Goal: Task Accomplishment & Management: Manage account settings

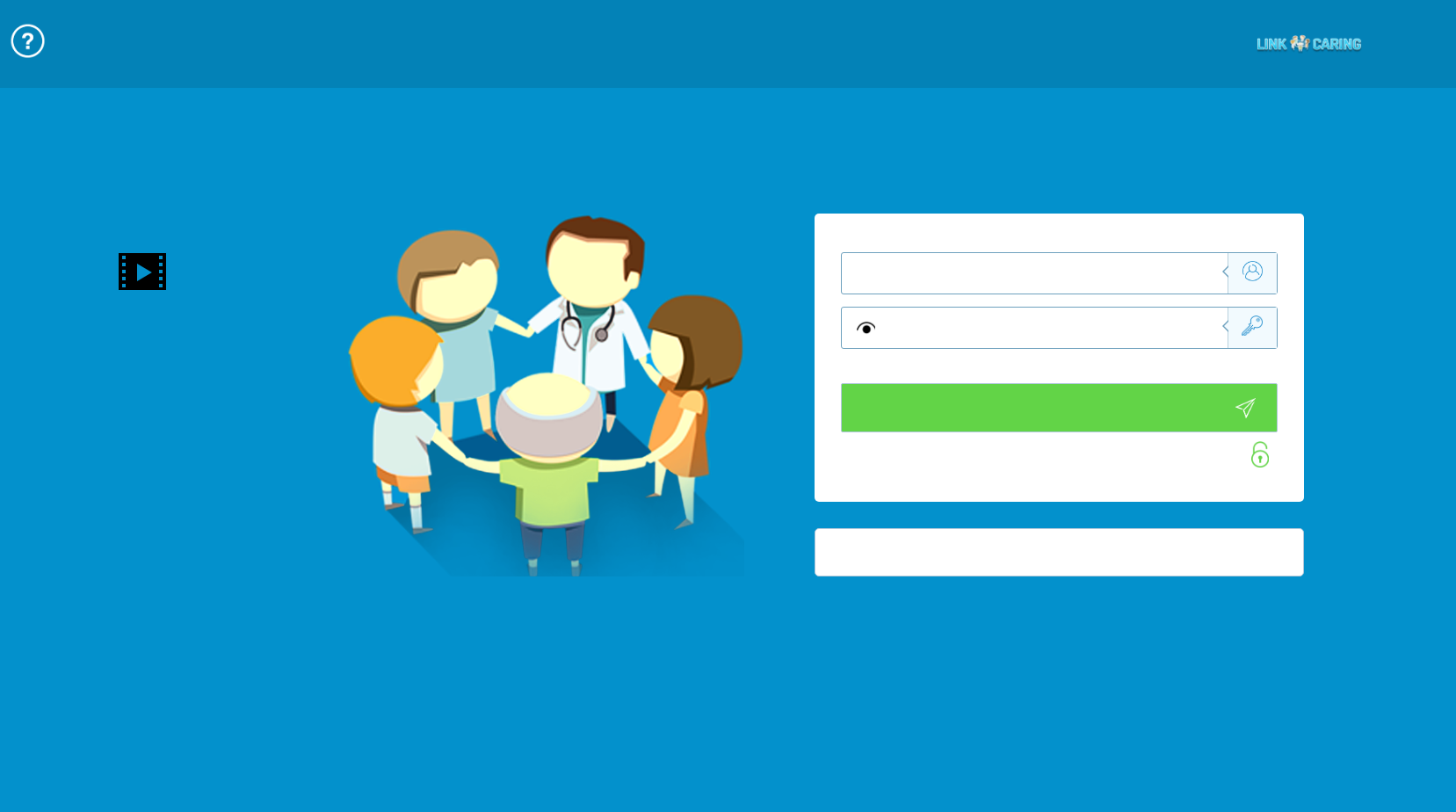
type input "התחבר עכשיו"
type input "עדיין לא? [PERSON_NAME] חשבון!"
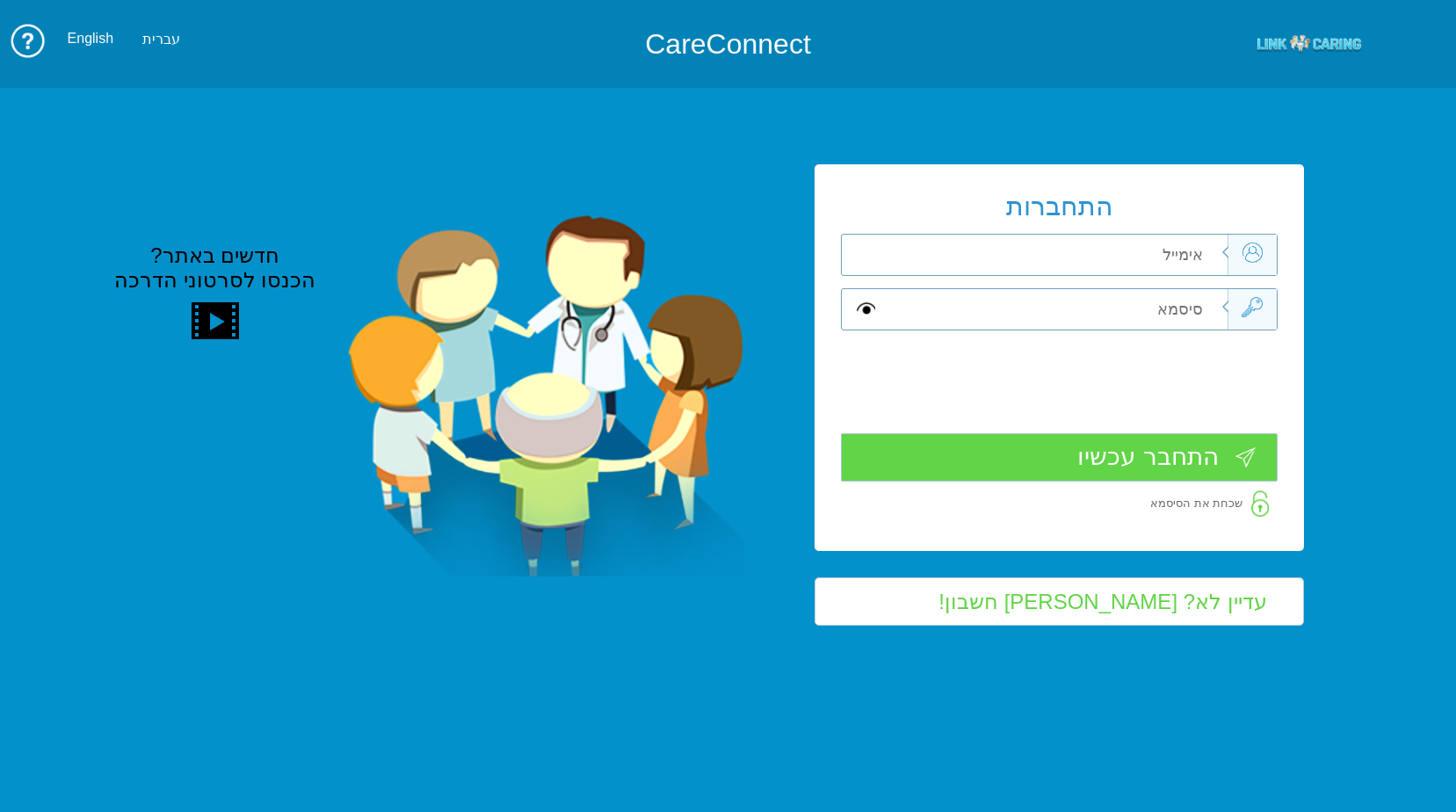
click at [1179, 251] on input "text" at bounding box center [1054, 254] width 345 height 41
type input "כ"
type input "frank_sha"
type input "Sh"
click at [1199, 254] on input "frank_sha" at bounding box center [1054, 254] width 345 height 41
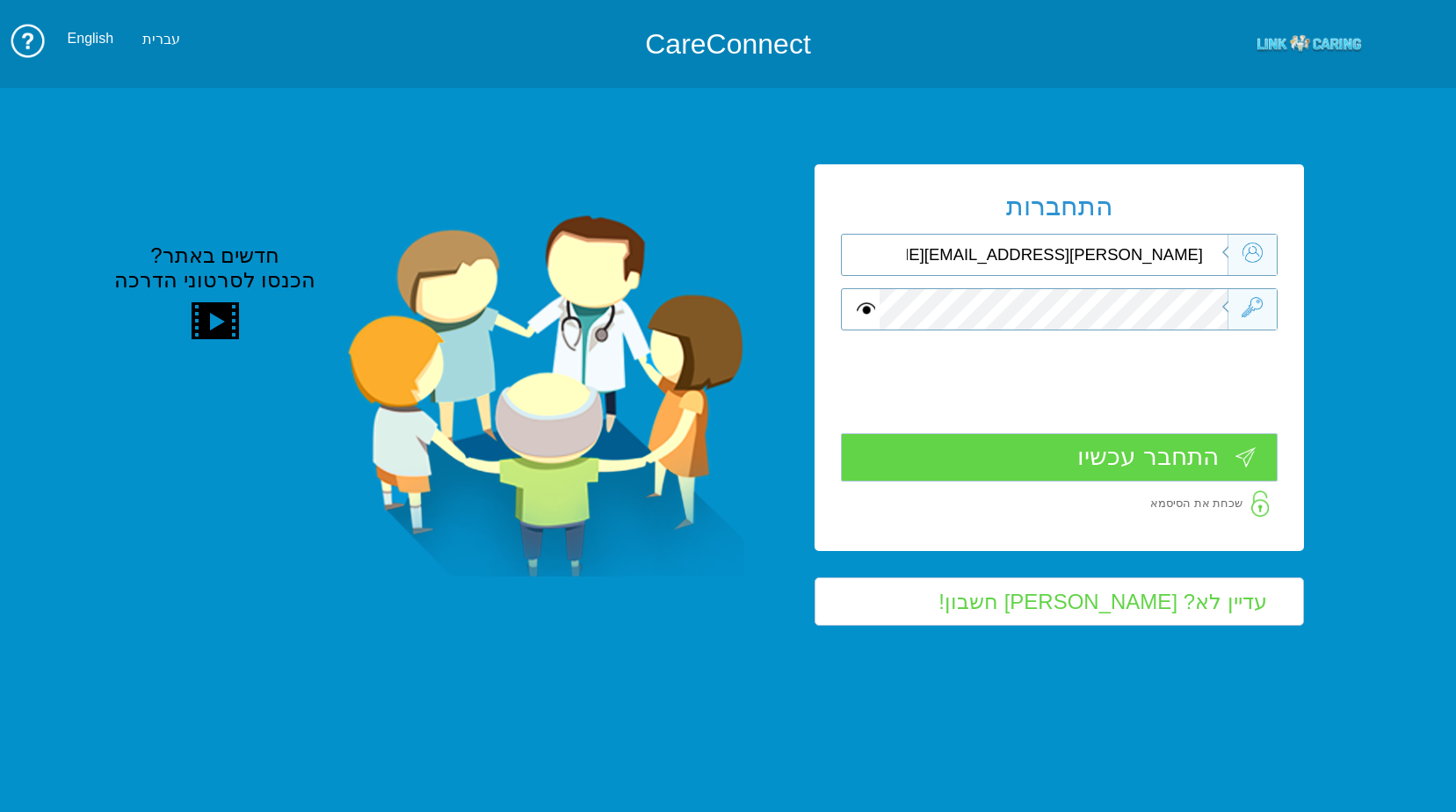
type input "[PERSON_NAME][EMAIL_ADDRESS][DOMAIN_NAME]"
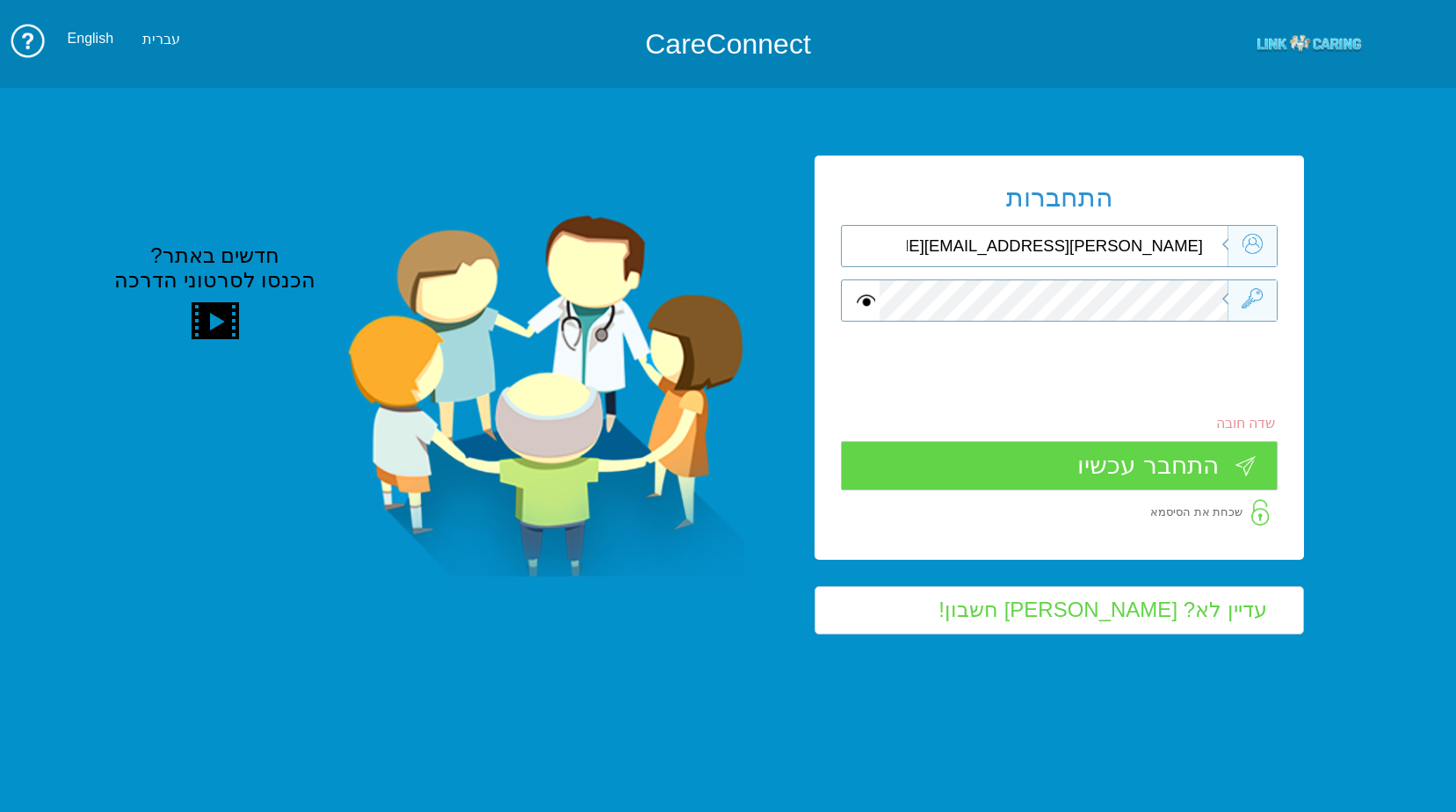
click at [1199, 471] on input "התחבר עכשיו" at bounding box center [1059, 465] width 437 height 48
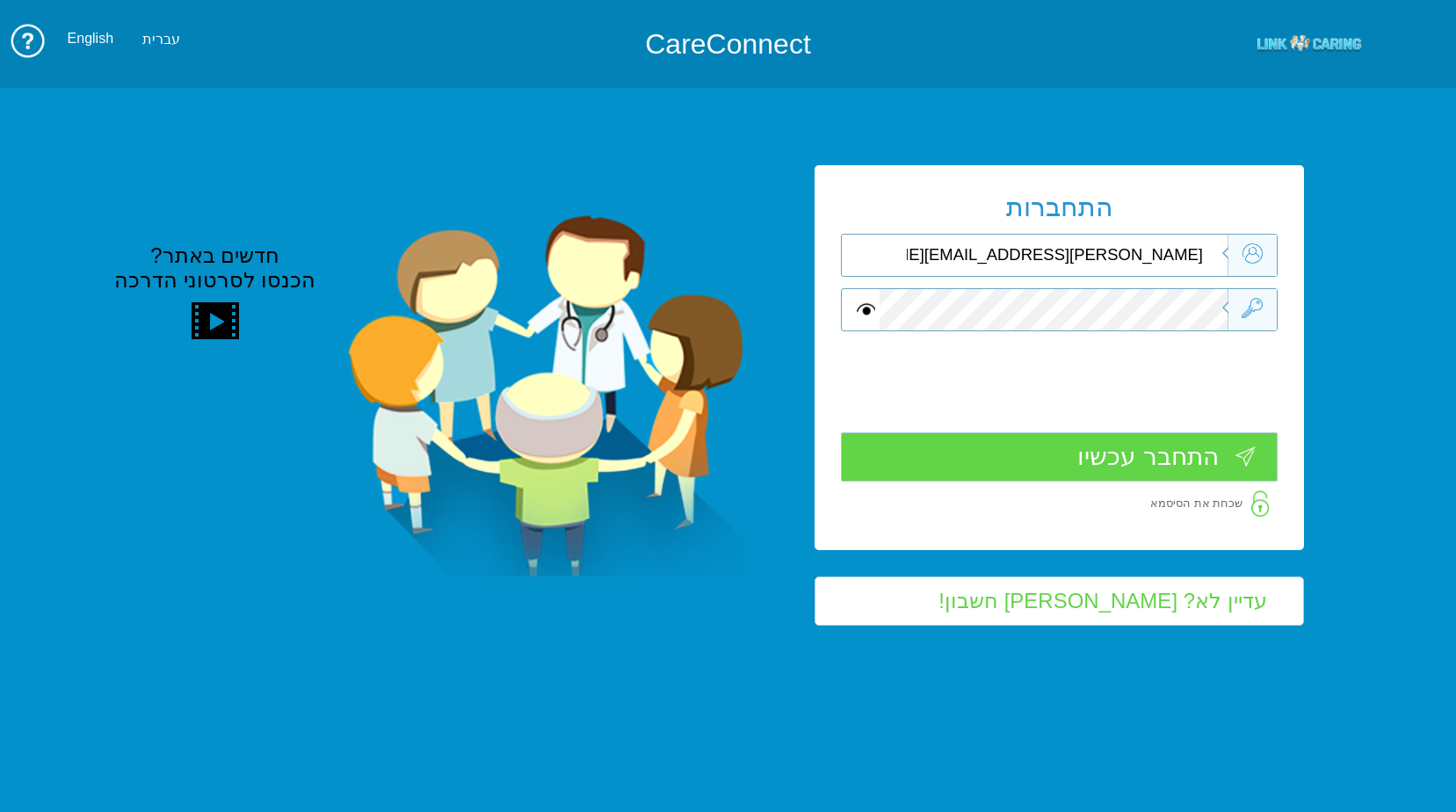
click at [1193, 462] on input "התחבר עכשיו" at bounding box center [1059, 456] width 437 height 48
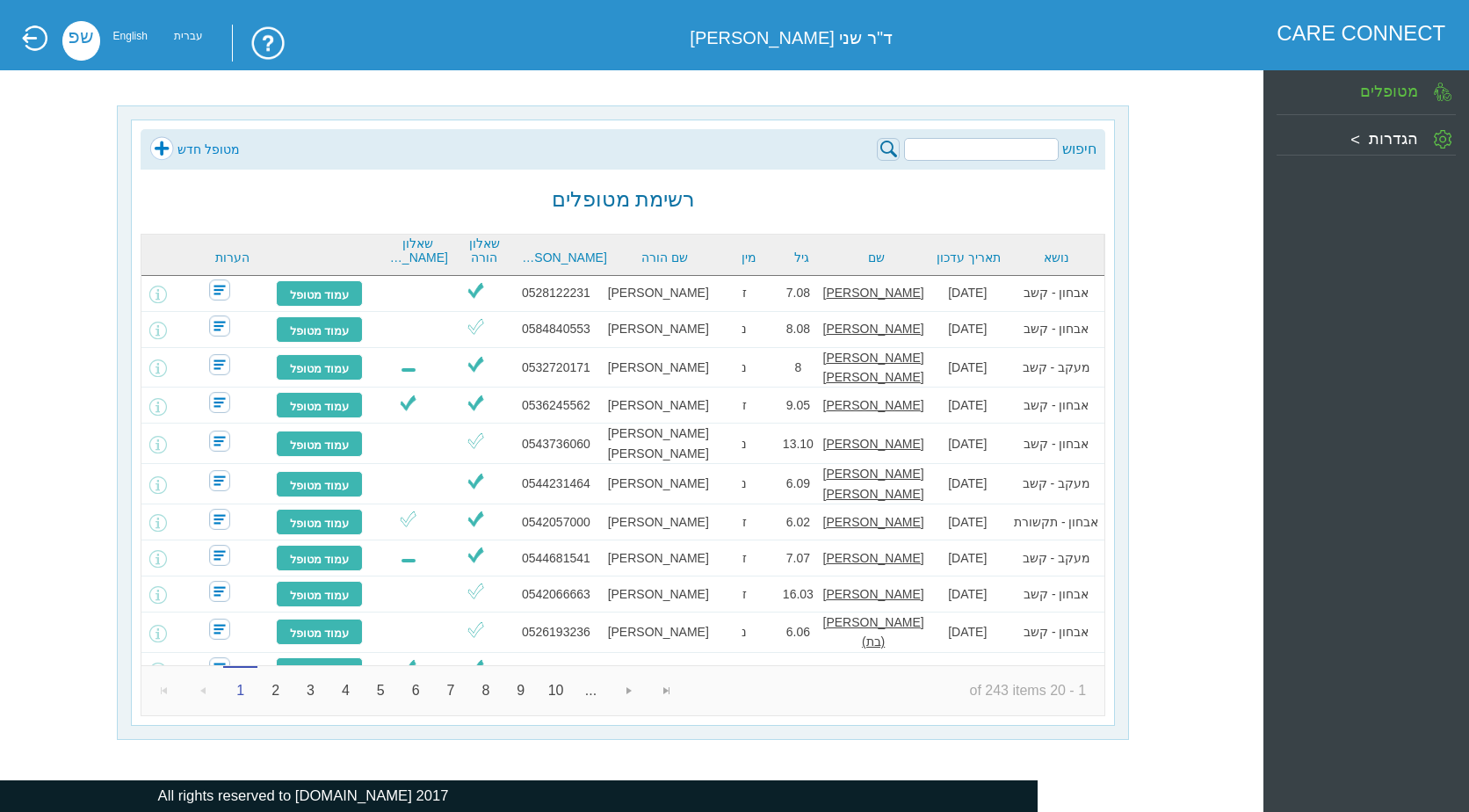
click at [973, 149] on input "search" at bounding box center [981, 148] width 154 height 23
type input "c"
type input "[PERSON_NAME]"
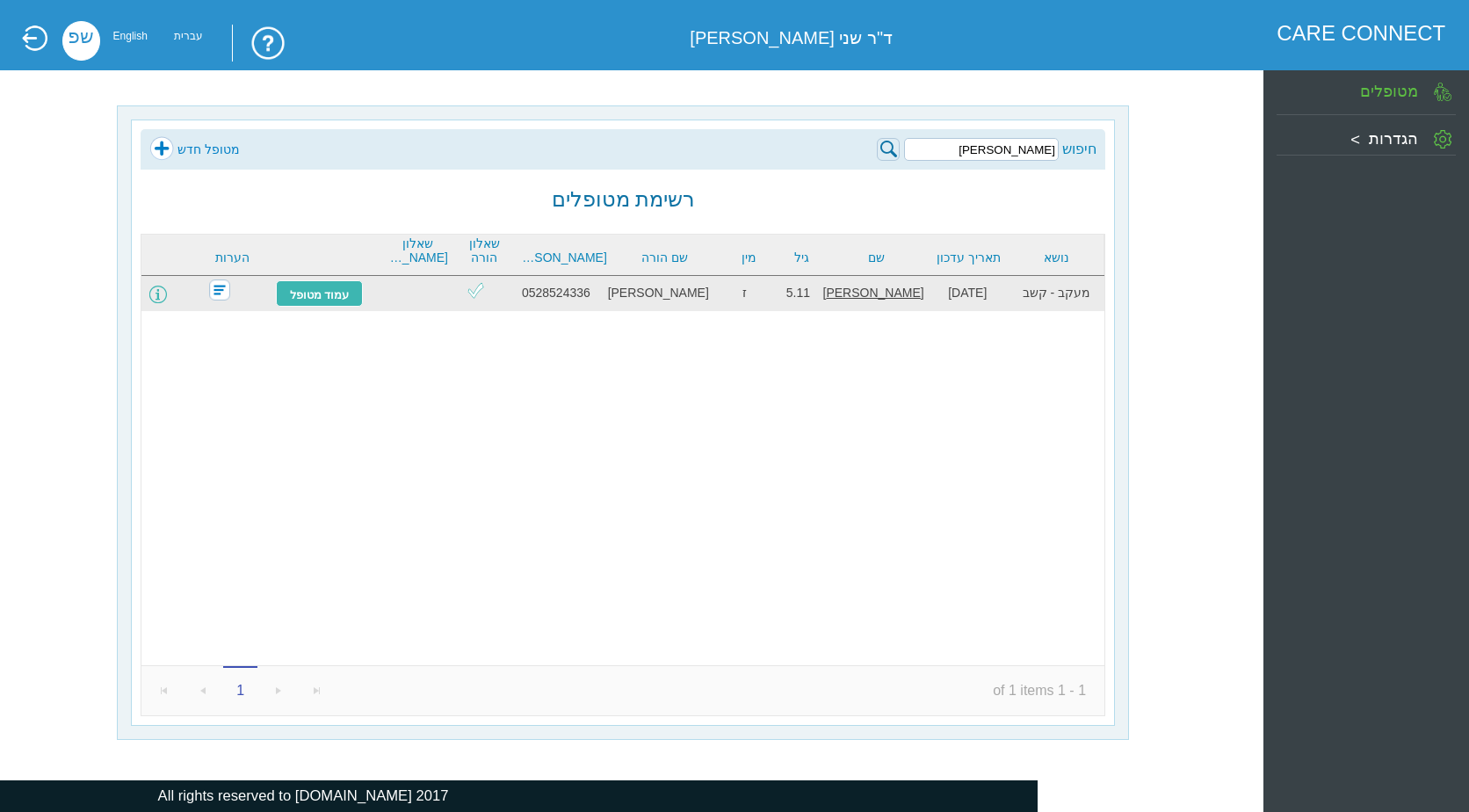
click at [167, 296] on span at bounding box center [158, 295] width 18 height 18
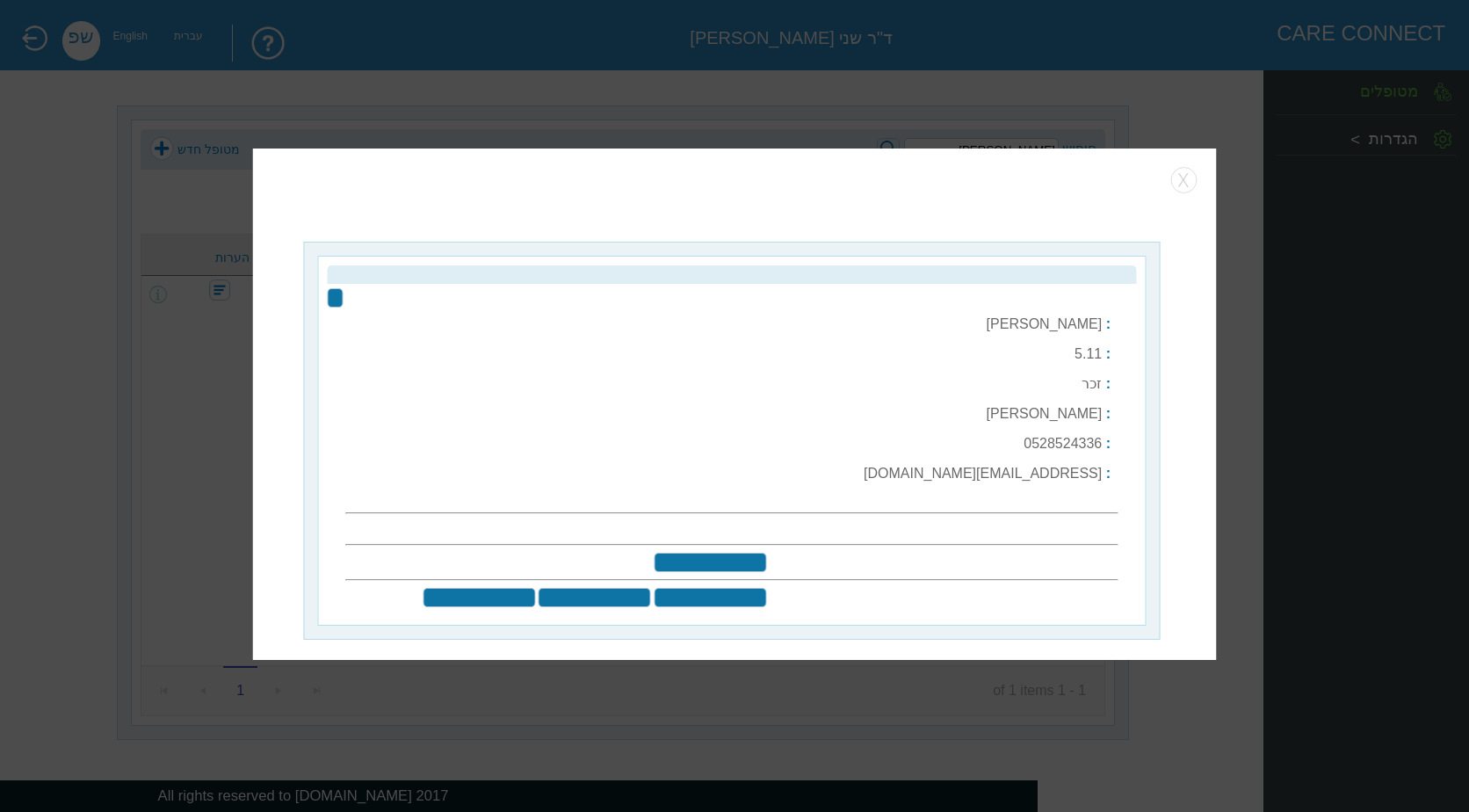
type input "עריכת פרטים"
type input "@ שליחה למייל"
type input "בחר שאלונים לשליחה"
type input "שלח שאלוני מעקב"
type input "הוספת איש צוות חינוכי"
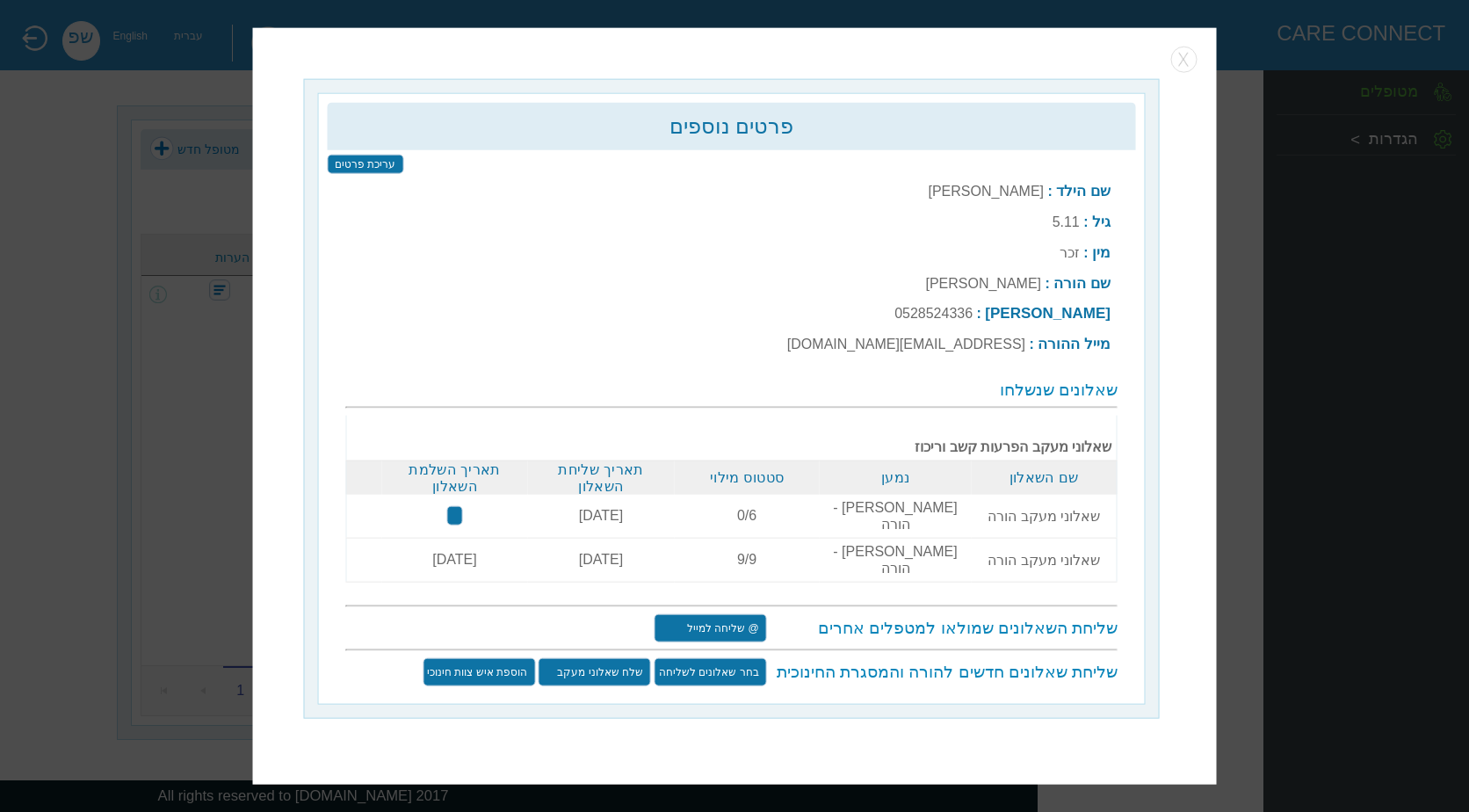
type input "שלח שוב"
click at [1182, 72] on button "button" at bounding box center [1184, 59] width 26 height 26
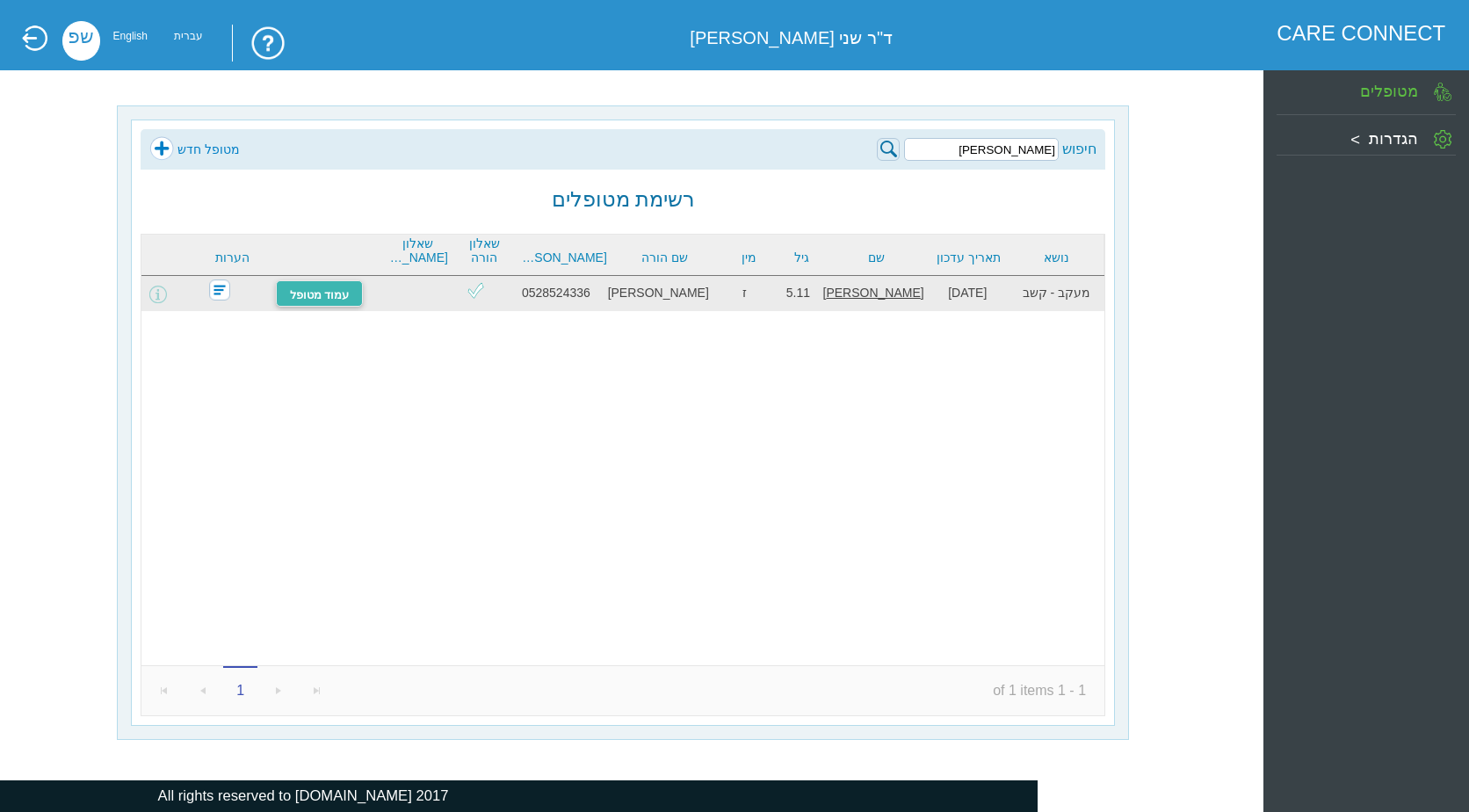
click at [342, 296] on link "עמוד מטופל" at bounding box center [320, 293] width 88 height 26
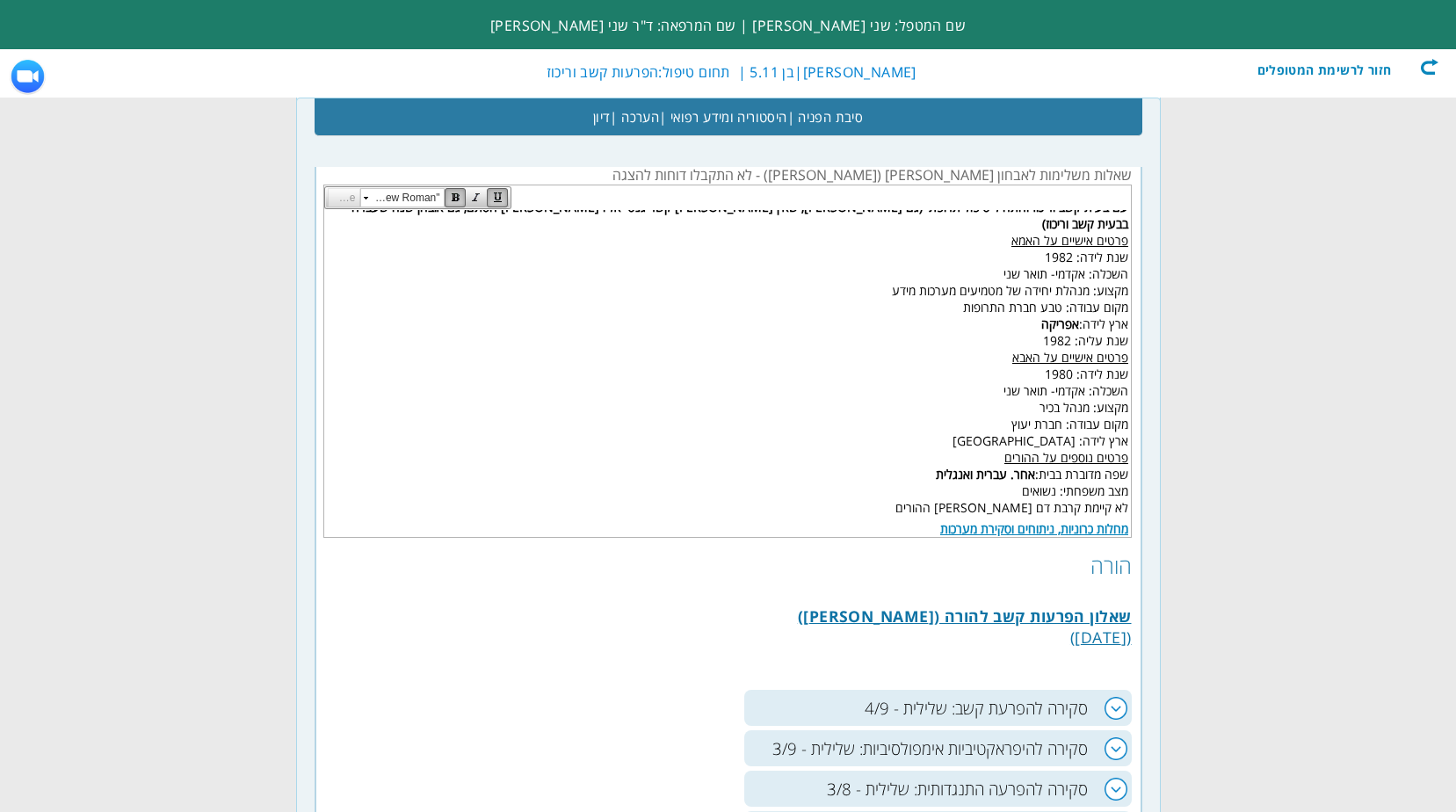
scroll to position [1401, 0]
